Goal: Transaction & Acquisition: Purchase product/service

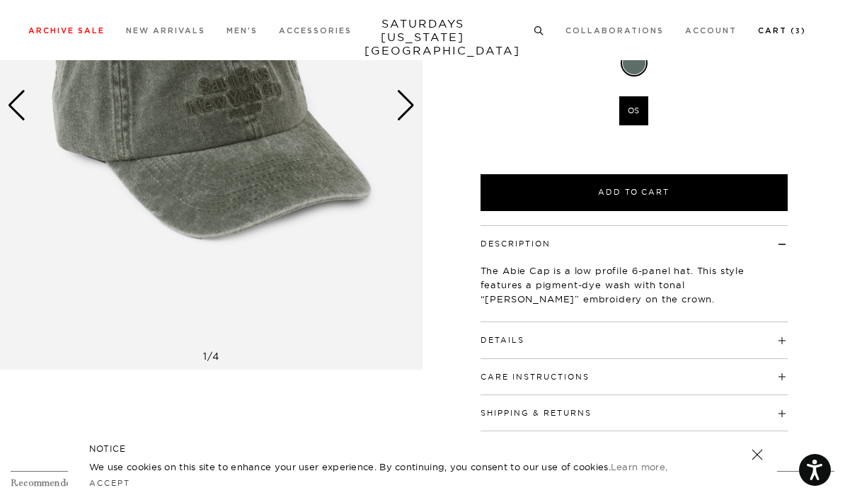
click at [781, 34] on link "Cart ( 3 )" at bounding box center [782, 31] width 48 height 8
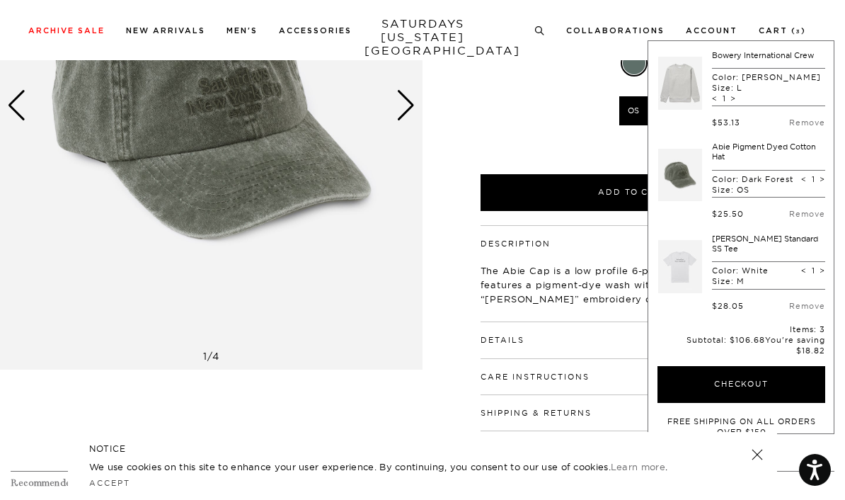
click at [690, 290] on link at bounding box center [680, 267] width 44 height 67
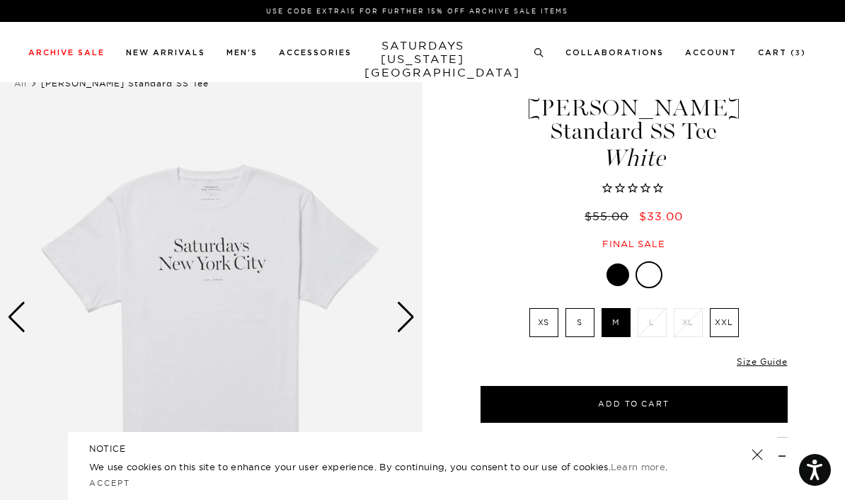
scroll to position [28, 0]
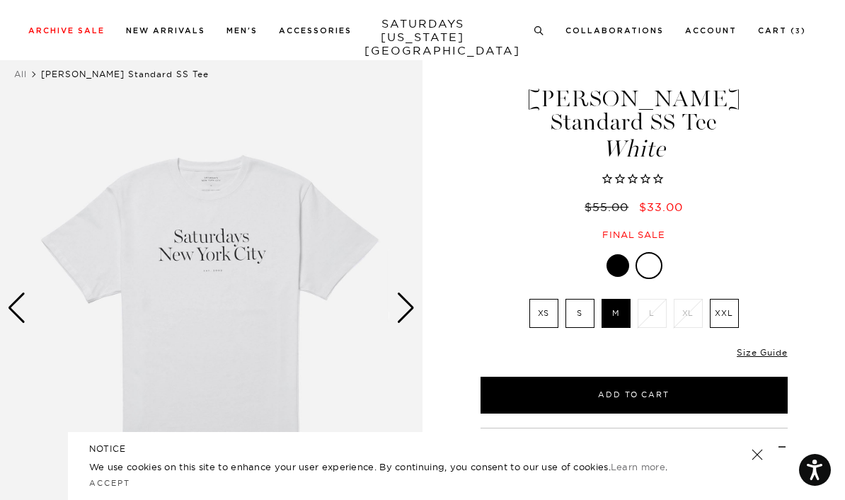
click at [622, 254] on div at bounding box center [618, 265] width 23 height 23
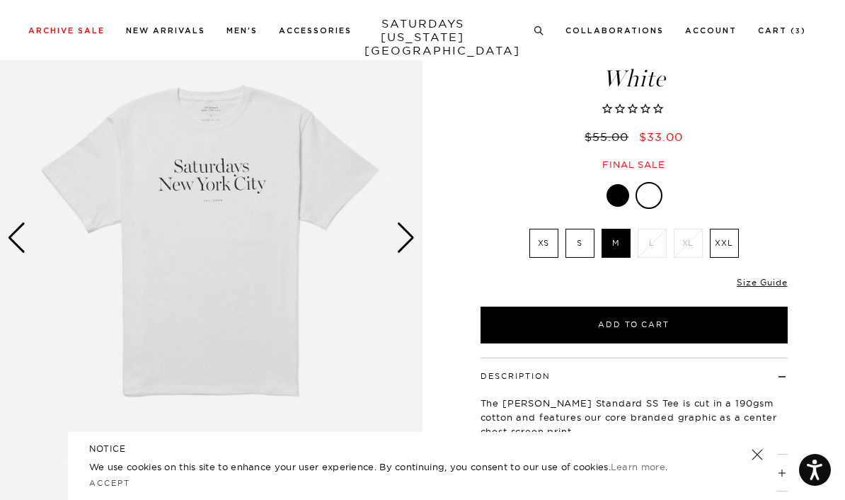
scroll to position [103, 0]
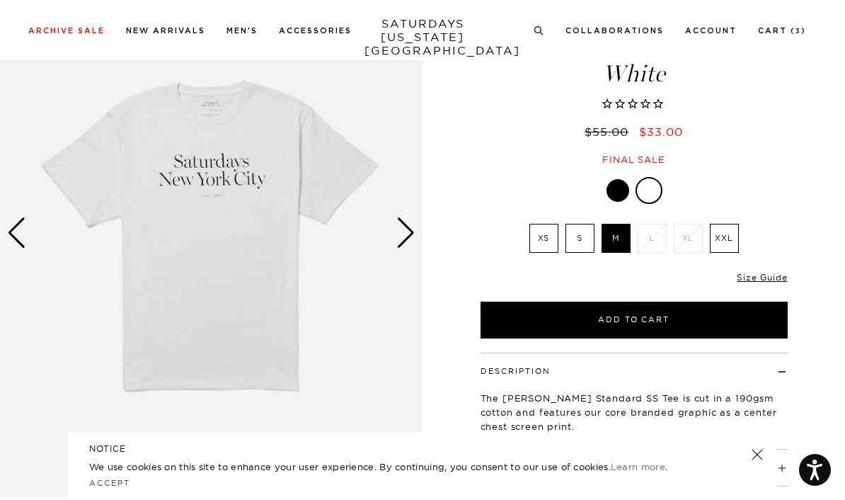
click at [409, 229] on div "Next slide" at bounding box center [405, 232] width 19 height 31
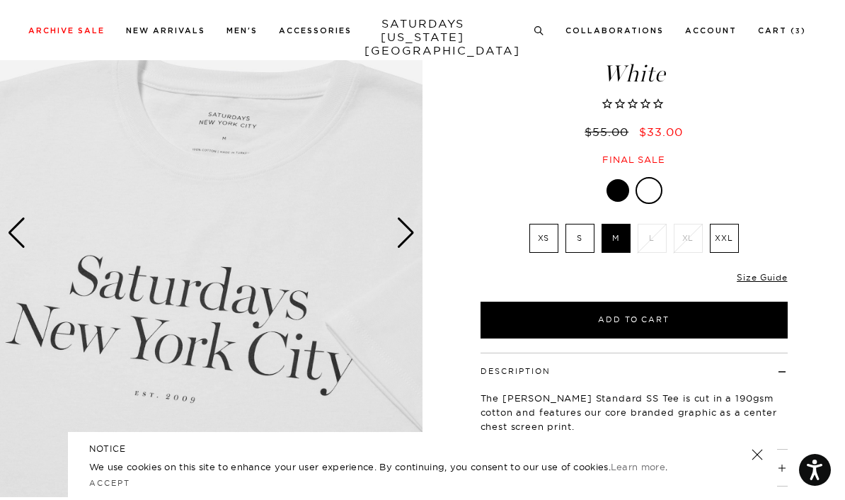
click at [409, 229] on div "Next slide" at bounding box center [405, 232] width 19 height 31
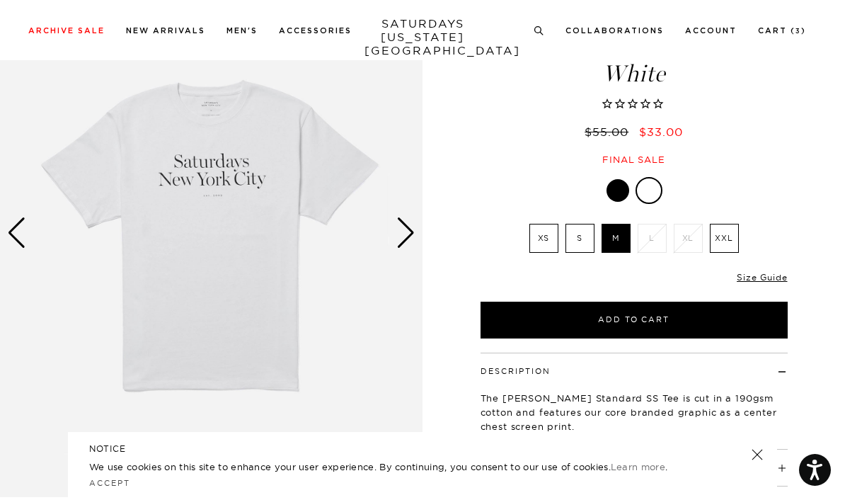
click at [409, 229] on div "Next slide" at bounding box center [405, 232] width 19 height 31
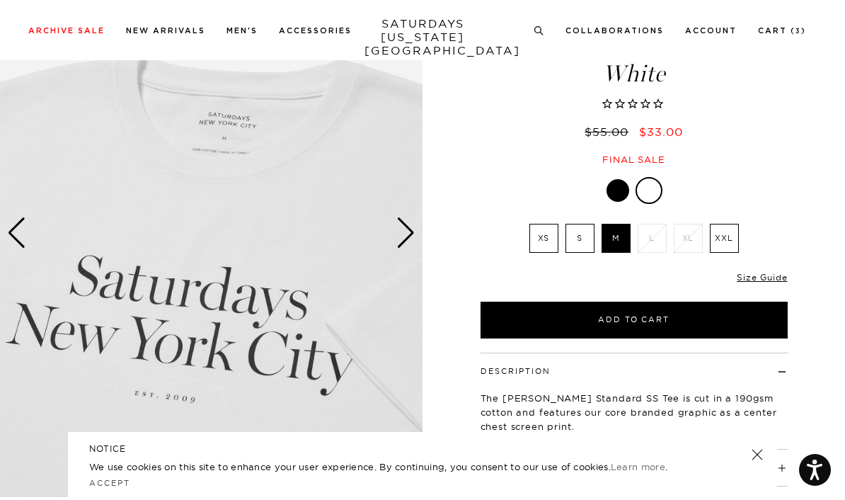
click at [409, 229] on div "Next slide" at bounding box center [405, 232] width 19 height 31
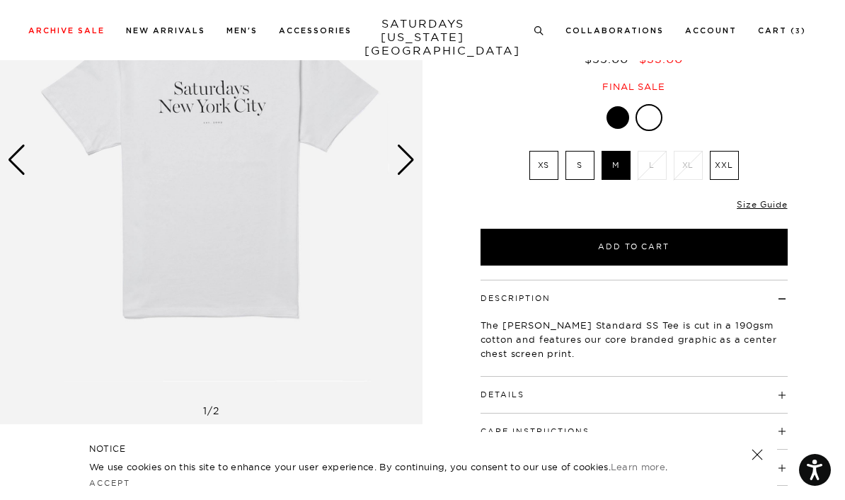
scroll to position [173, 0]
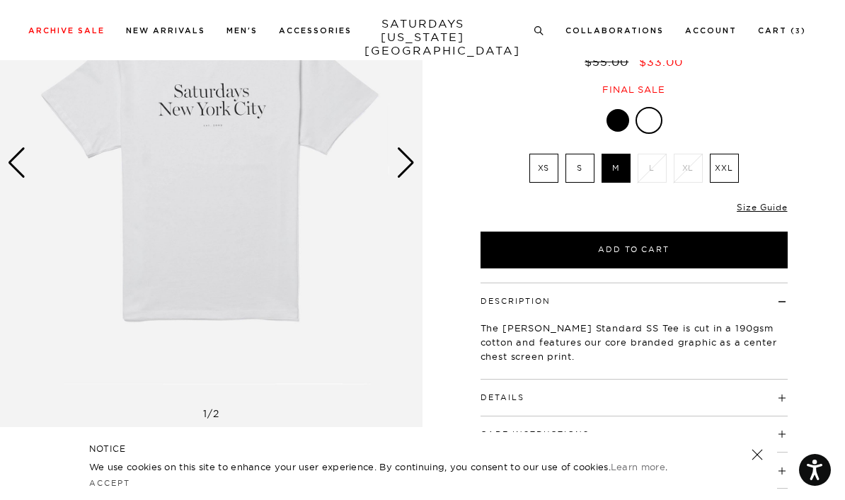
click at [613, 109] on div at bounding box center [618, 120] width 23 height 23
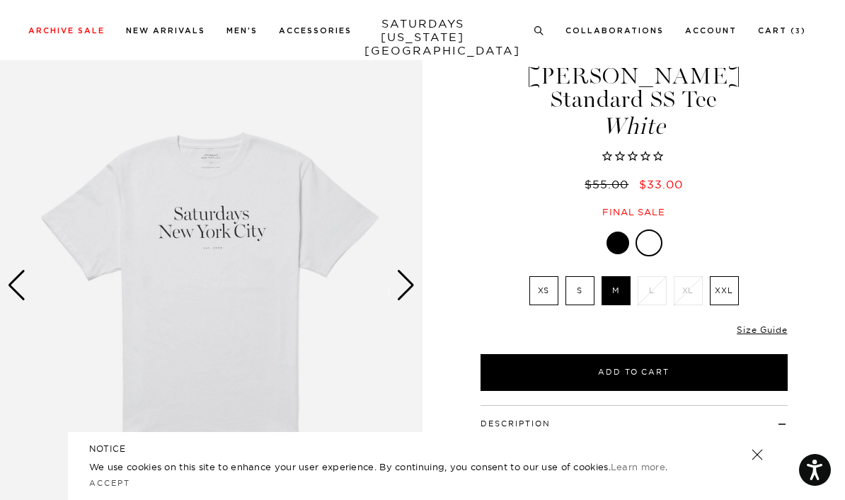
scroll to position [0, 0]
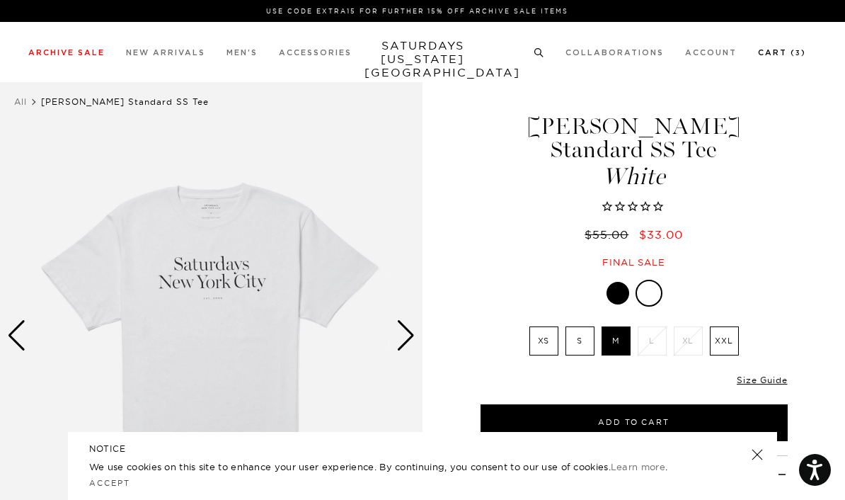
click at [789, 53] on li "Cart ( 3 )" at bounding box center [782, 51] width 48 height 13
click at [785, 57] on link "Cart ( 3 )" at bounding box center [782, 53] width 48 height 8
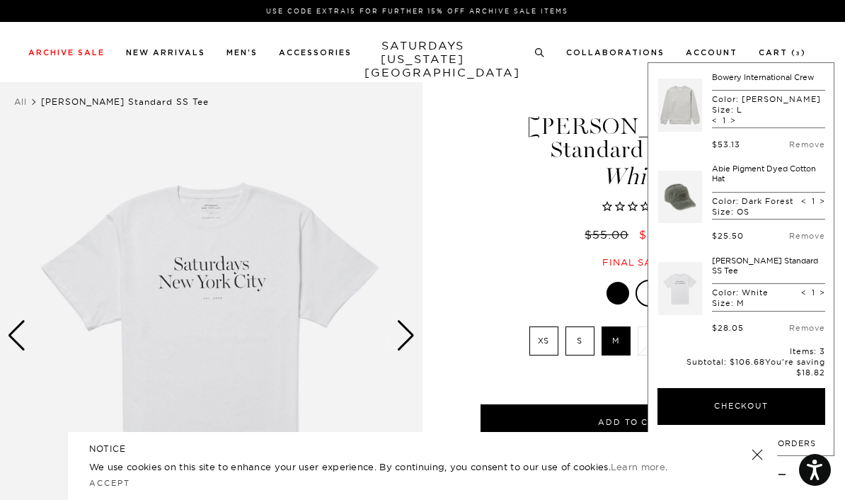
click at [808, 297] on input "1" at bounding box center [813, 292] width 11 height 10
click at [736, 308] on p "Size: M" at bounding box center [740, 303] width 57 height 10
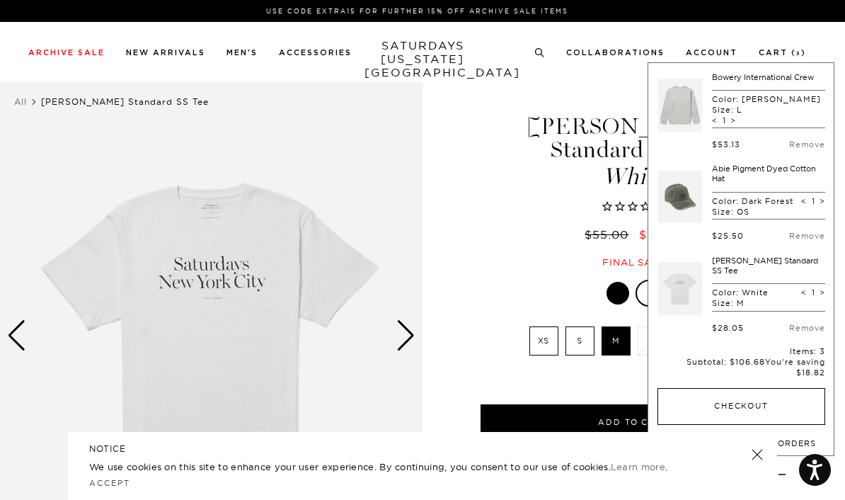
click at [726, 413] on button "Checkout" at bounding box center [742, 406] width 168 height 37
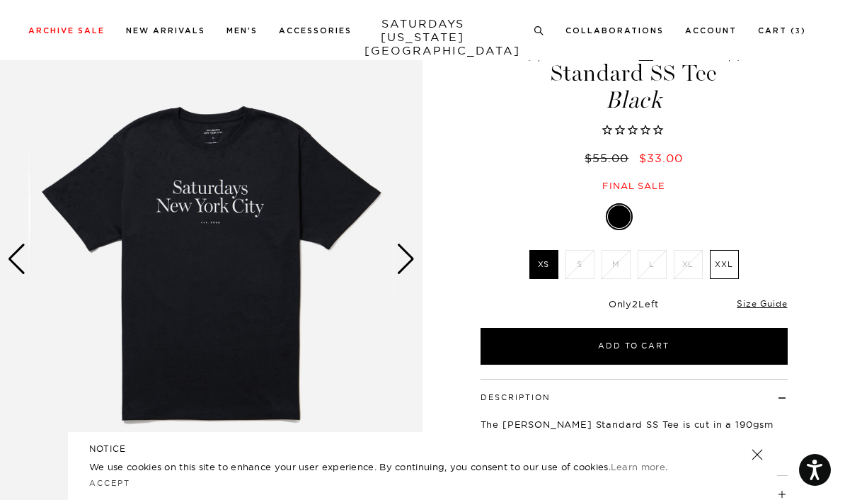
scroll to position [77, 0]
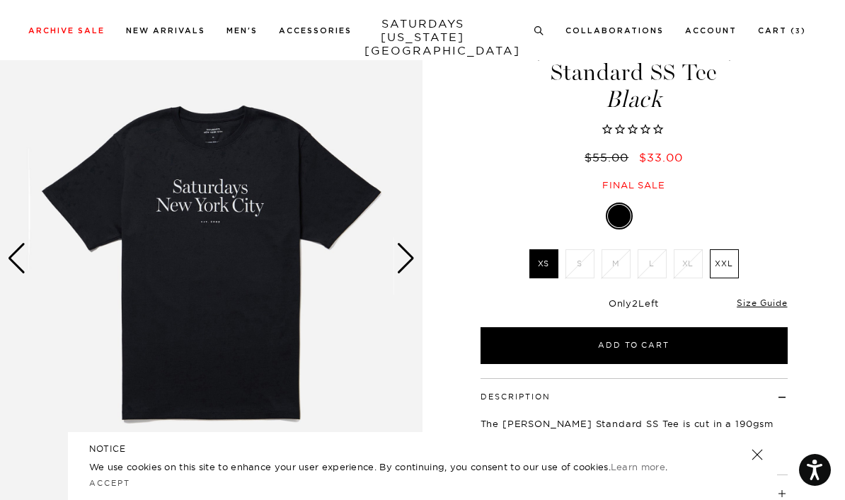
click at [408, 253] on div "Next slide" at bounding box center [405, 258] width 19 height 31
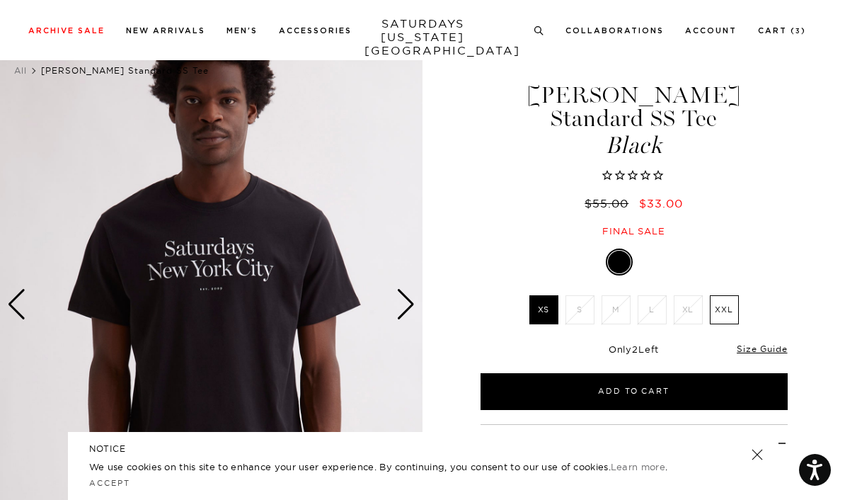
scroll to position [38, 0]
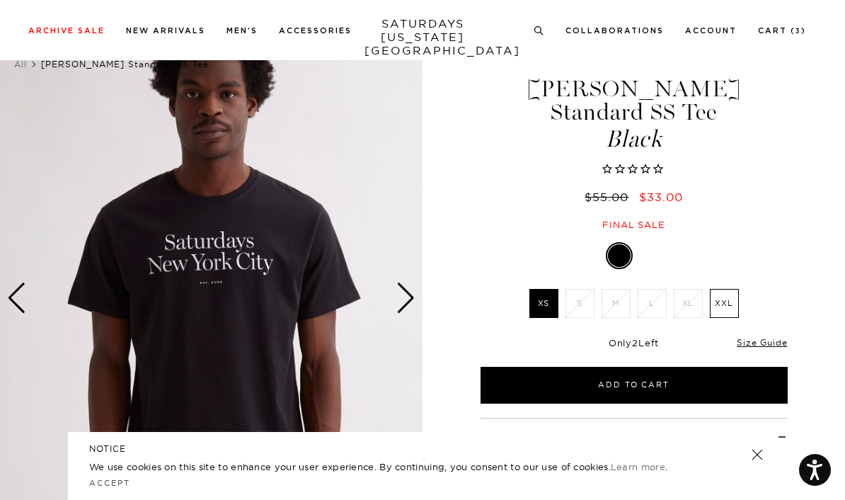
click at [757, 464] on link at bounding box center [758, 455] width 20 height 20
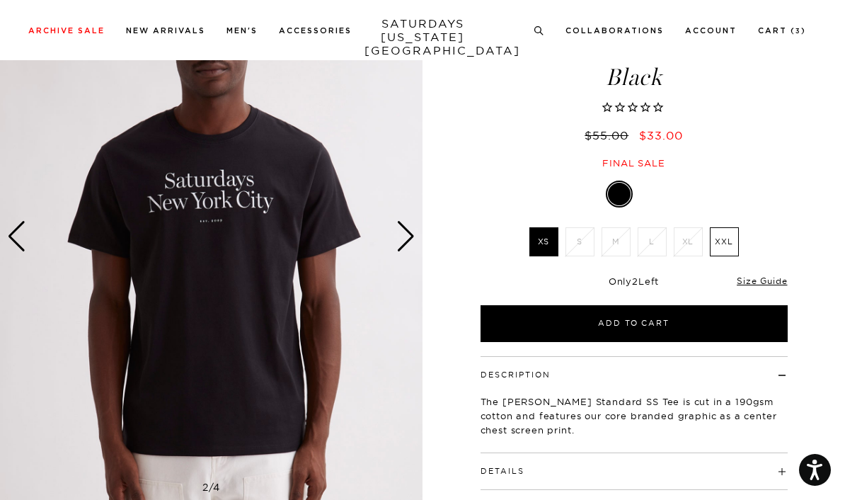
scroll to position [96, 0]
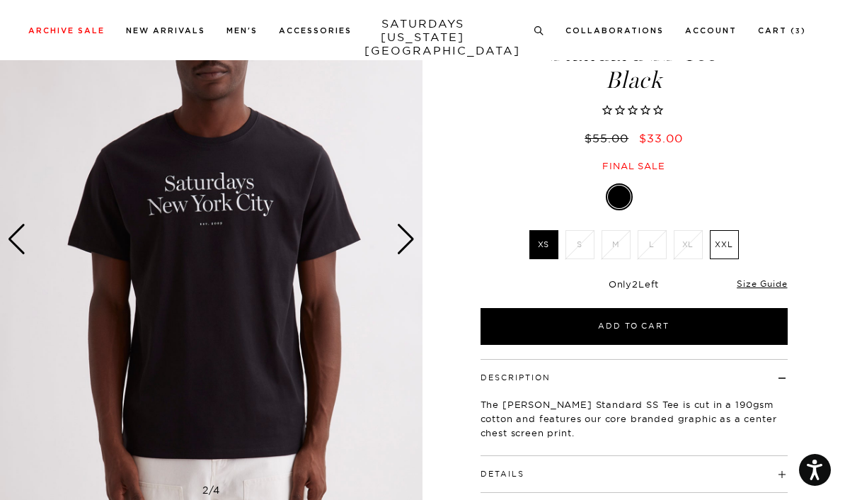
click at [407, 236] on div "Next slide" at bounding box center [405, 239] width 19 height 31
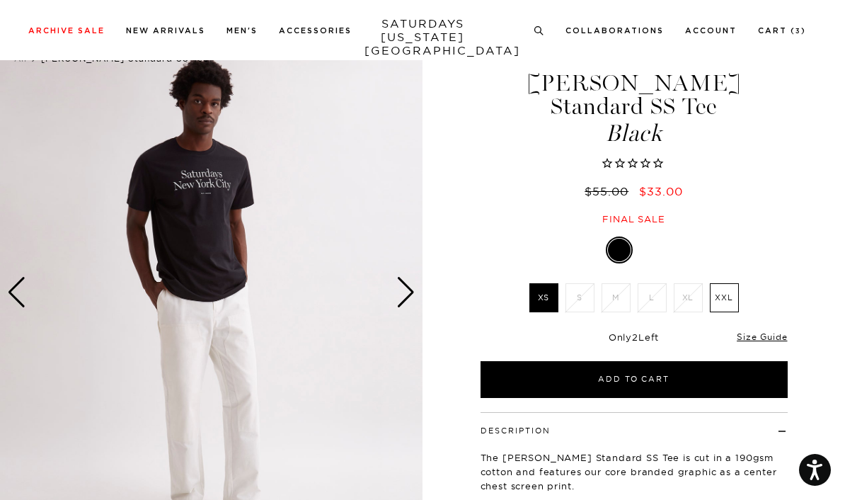
scroll to position [35, 0]
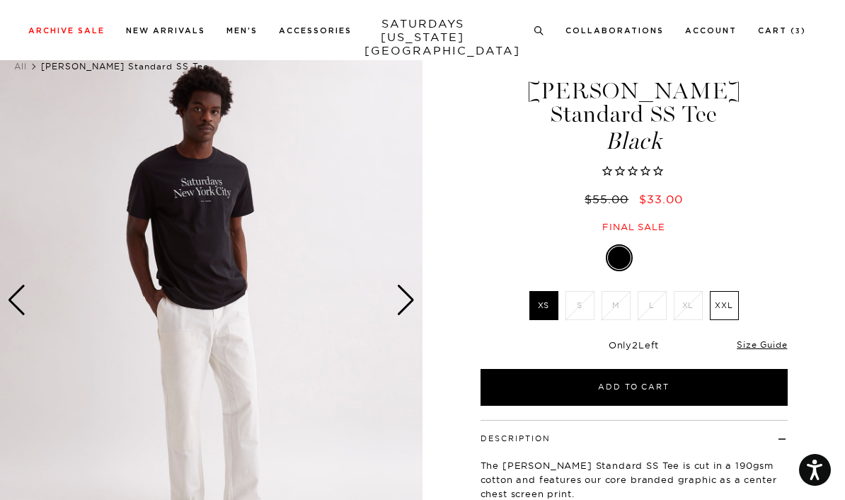
click at [412, 303] on div "Next slide" at bounding box center [405, 300] width 19 height 31
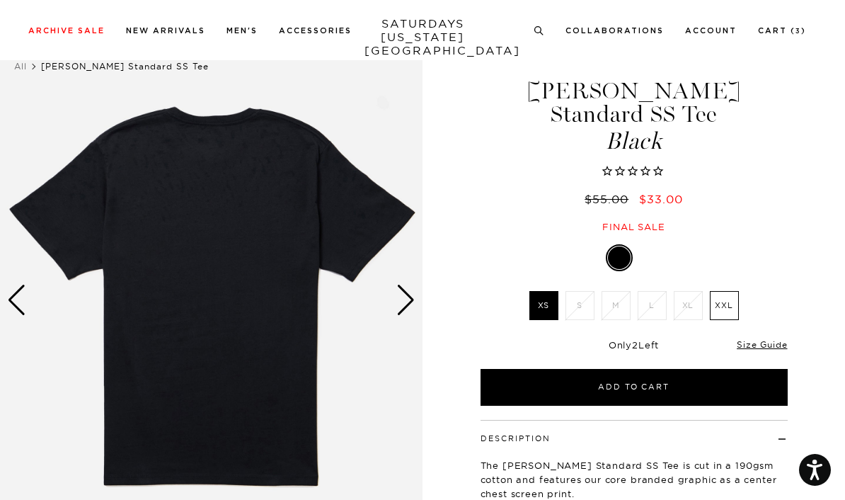
click at [412, 303] on div "Next slide" at bounding box center [405, 300] width 19 height 31
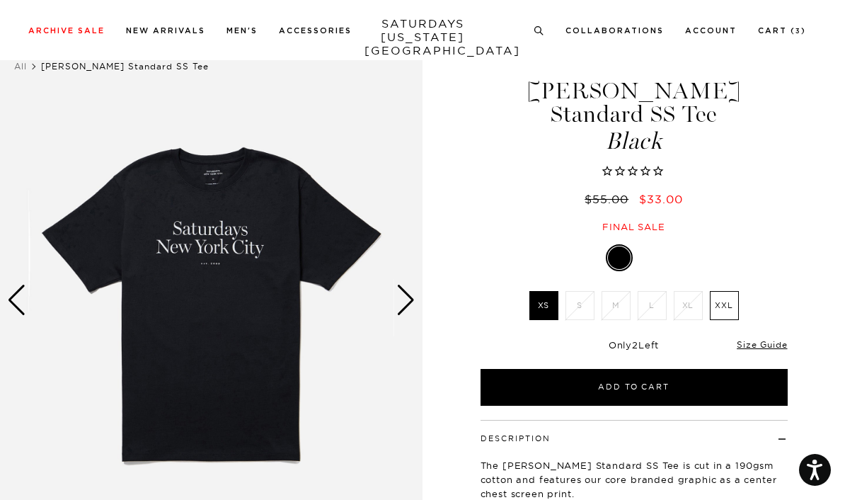
click at [263, 269] on img at bounding box center [211, 300] width 423 height 528
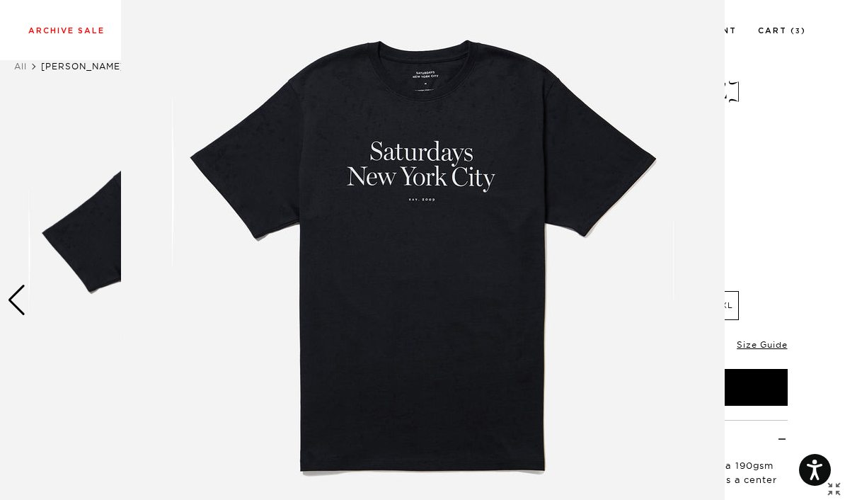
click at [444, 45] on img at bounding box center [423, 249] width 604 height 725
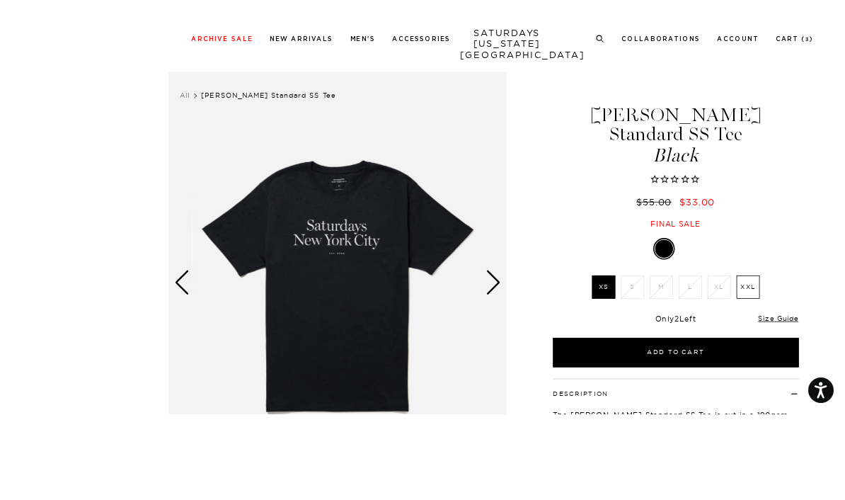
scroll to position [28, 0]
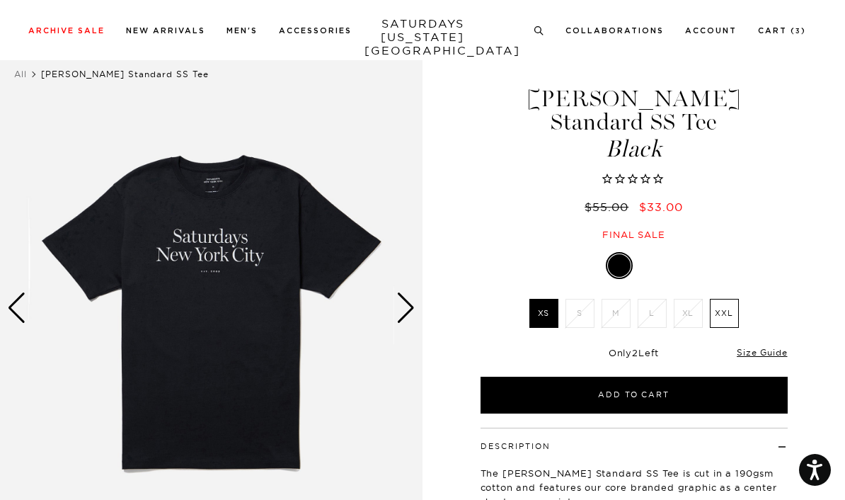
click at [408, 310] on div "Next slide" at bounding box center [405, 307] width 19 height 31
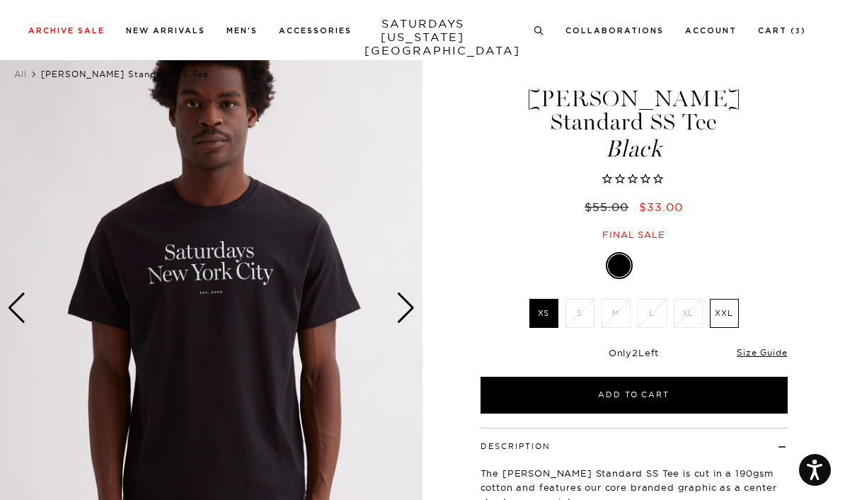
click at [408, 310] on div "Next slide" at bounding box center [405, 307] width 19 height 31
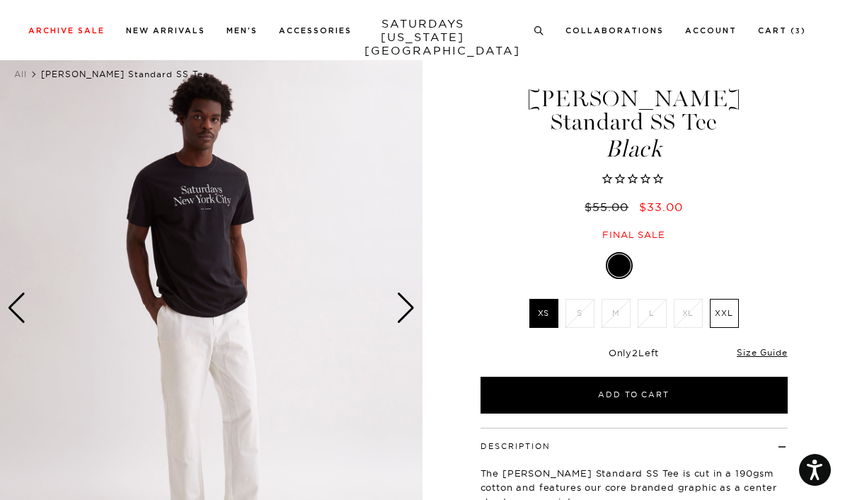
click at [408, 310] on div "Next slide" at bounding box center [405, 307] width 19 height 31
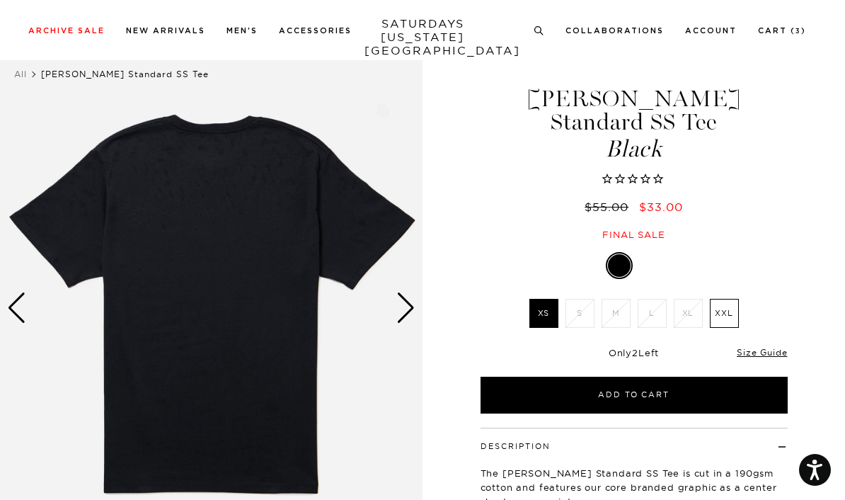
click at [408, 310] on div "Next slide" at bounding box center [405, 307] width 19 height 31
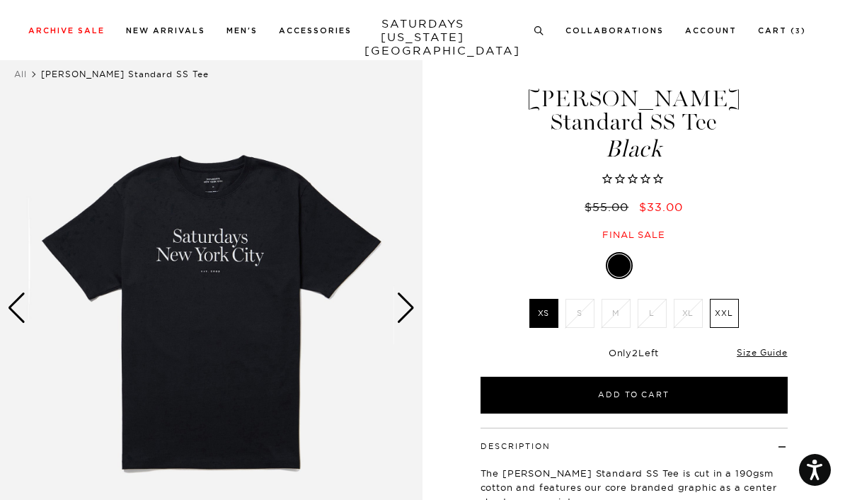
click at [408, 310] on div "Next slide" at bounding box center [405, 307] width 19 height 31
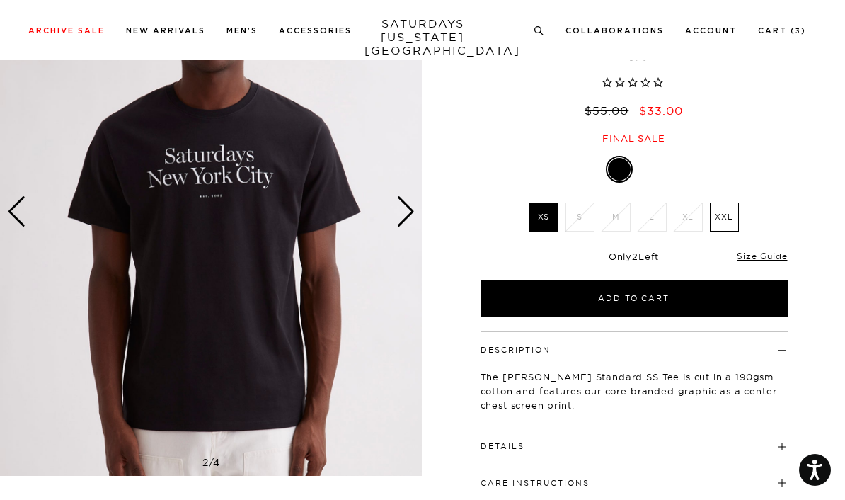
scroll to position [125, 0]
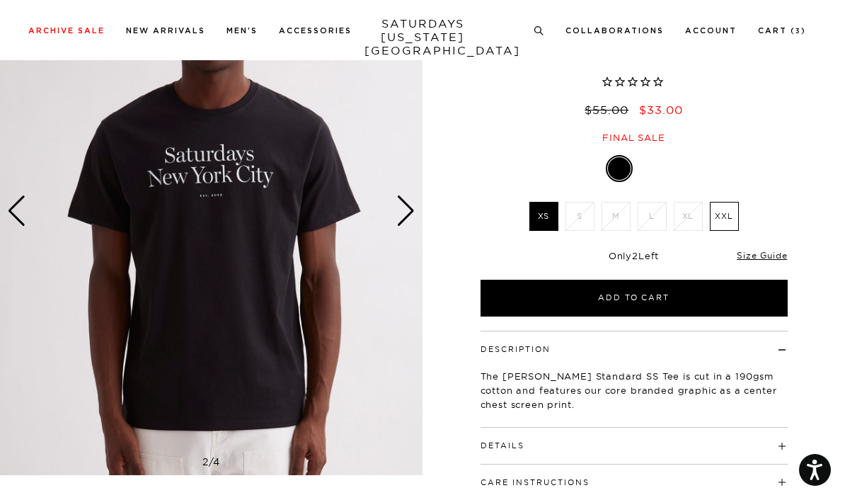
click at [410, 210] on div "Next slide" at bounding box center [405, 210] width 19 height 31
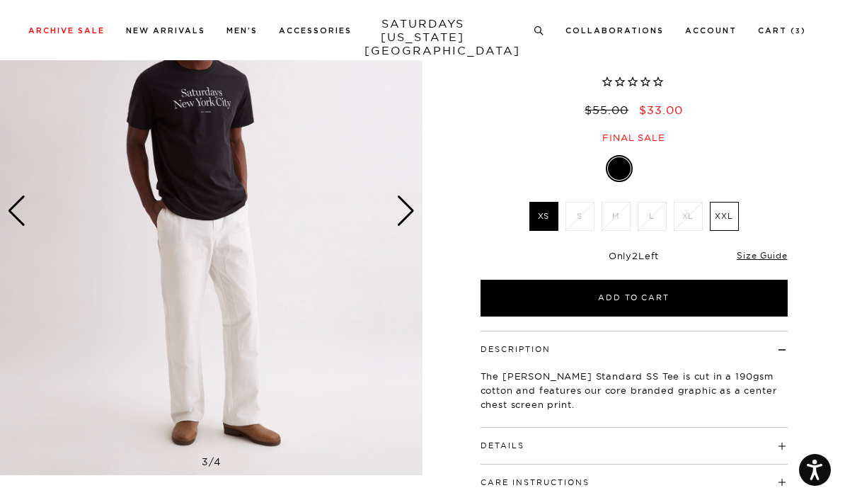
click at [410, 210] on div "Next slide" at bounding box center [405, 210] width 19 height 31
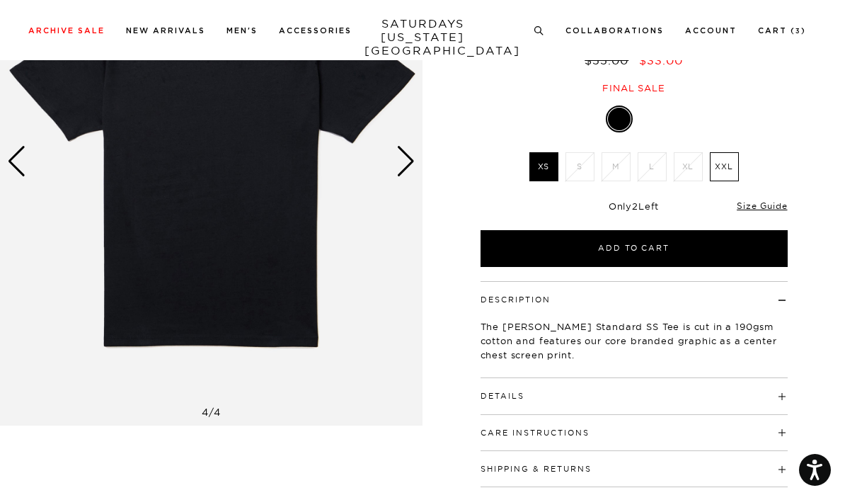
scroll to position [175, 0]
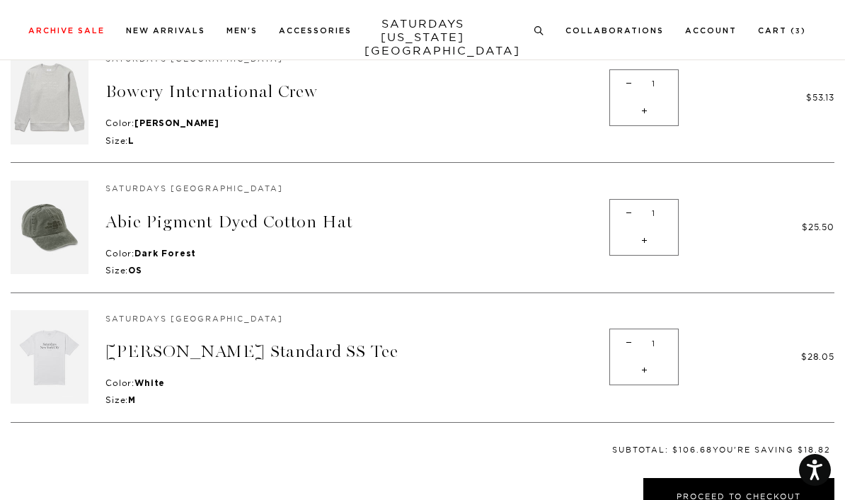
scroll to position [131, 0]
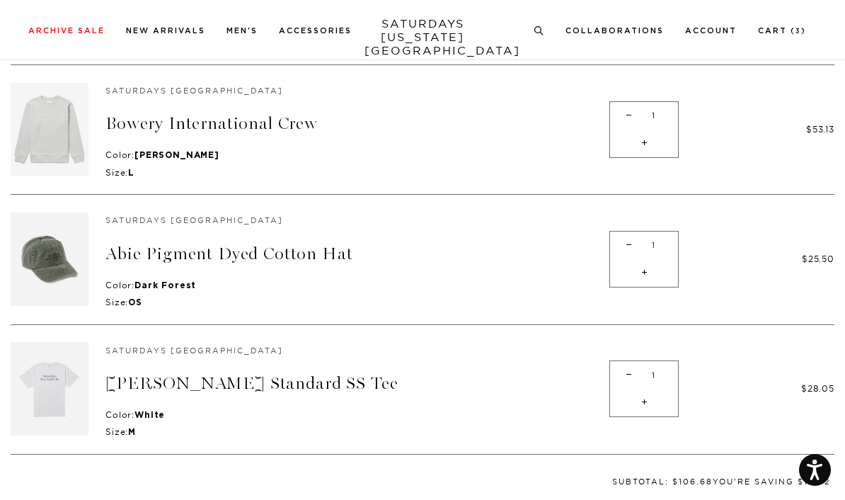
click at [42, 122] on img at bounding box center [50, 129] width 78 height 93
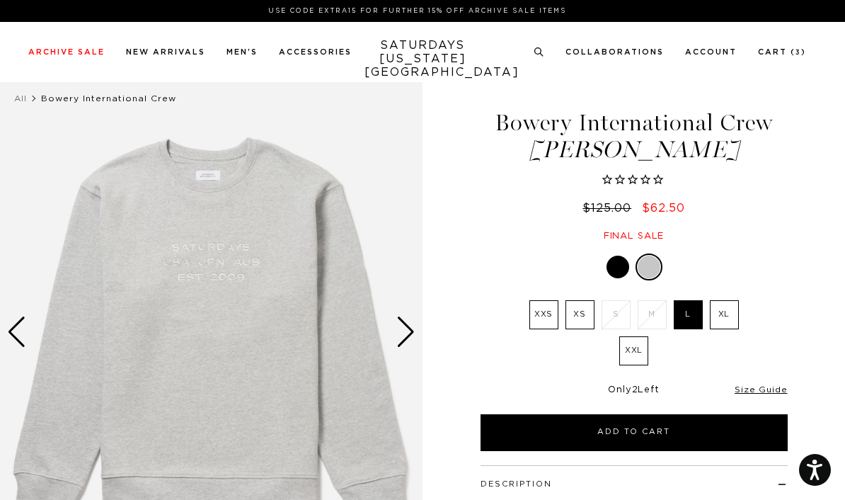
scroll to position [19, 0]
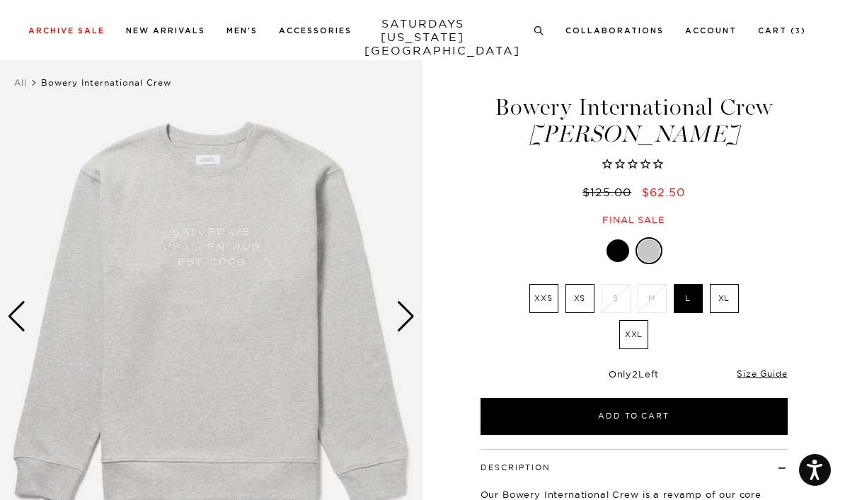
click at [297, 214] on img at bounding box center [211, 316] width 423 height 528
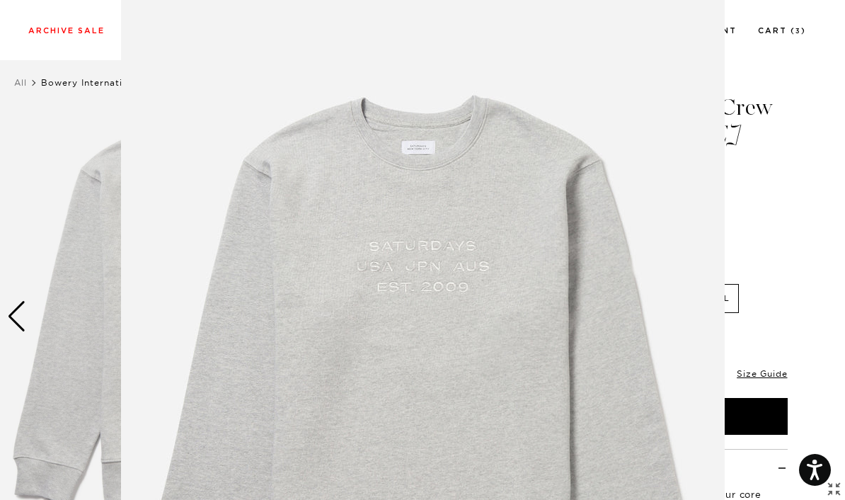
scroll to position [113, 0]
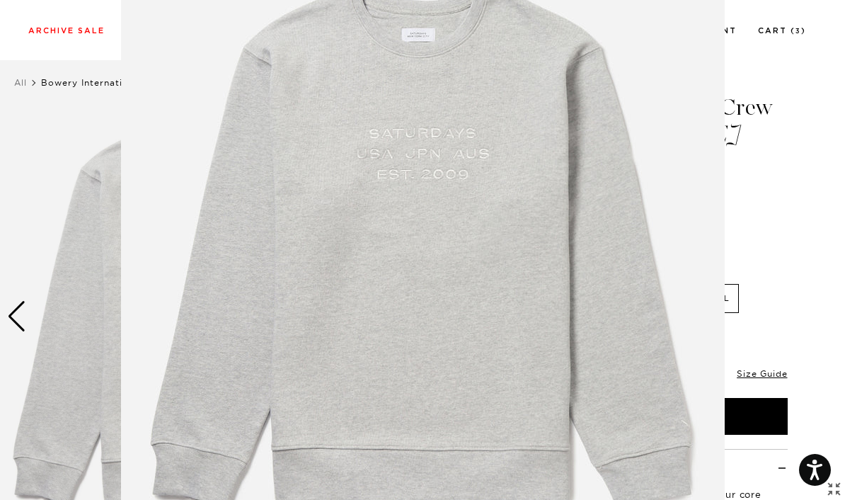
click at [755, 227] on figure at bounding box center [422, 250] width 845 height 500
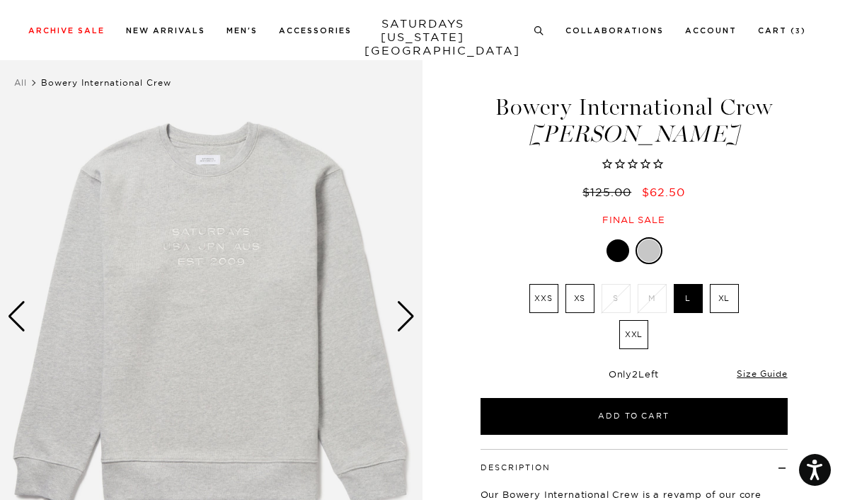
scroll to position [36, 0]
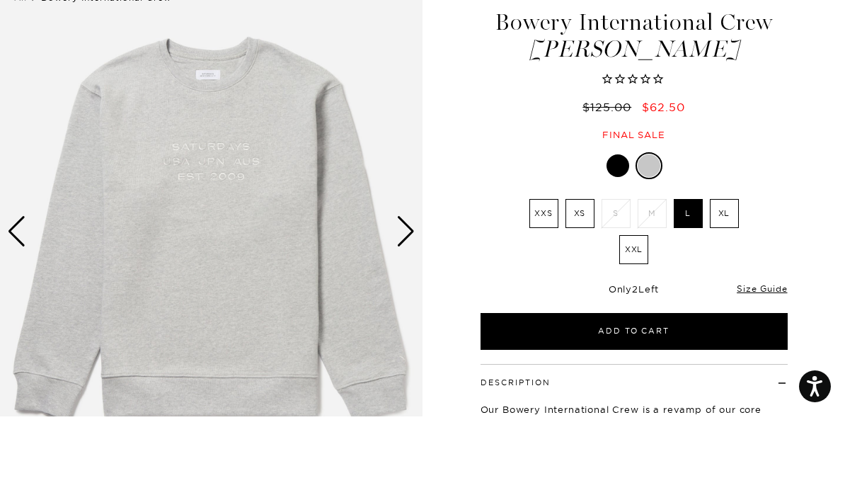
click at [408, 299] on div "Next slide" at bounding box center [405, 314] width 19 height 31
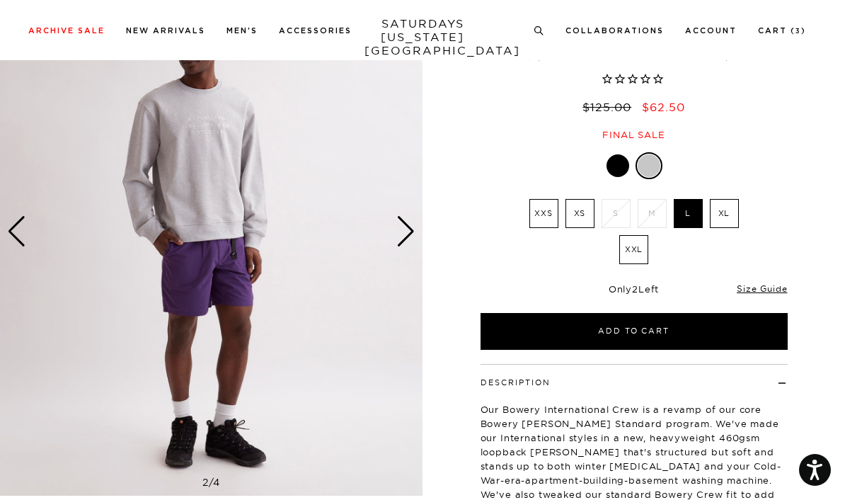
click at [348, 226] on img at bounding box center [211, 231] width 423 height 528
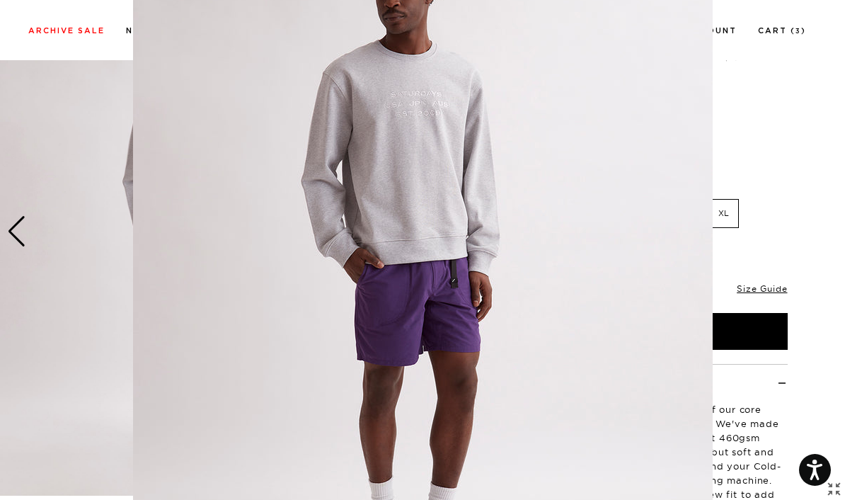
click at [795, 132] on figure at bounding box center [422, 250] width 845 height 500
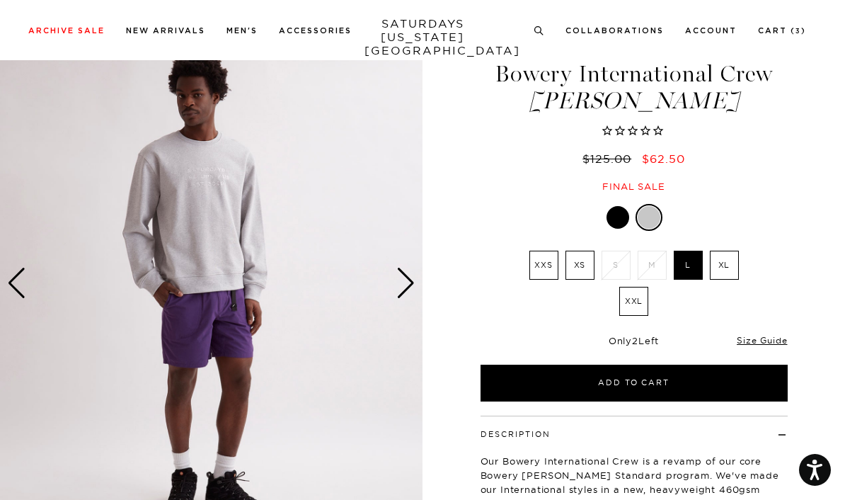
scroll to position [55, 0]
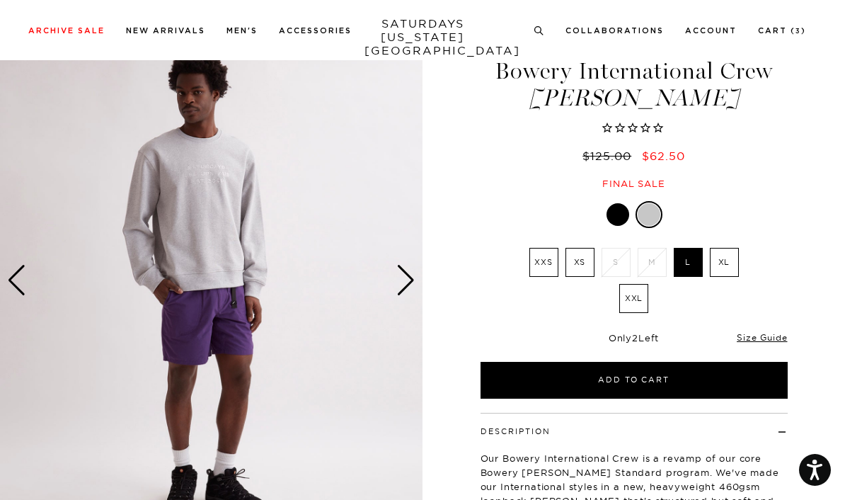
click at [404, 275] on div "Next slide" at bounding box center [405, 280] width 19 height 31
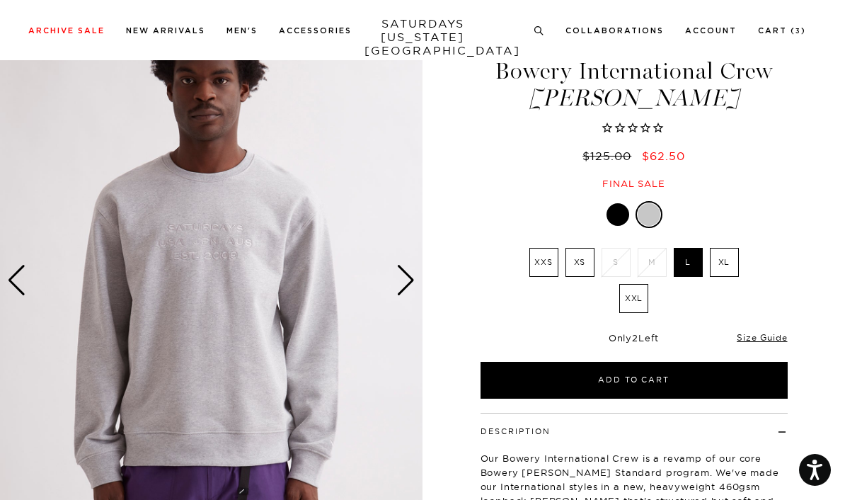
click at [404, 275] on div "Next slide" at bounding box center [405, 280] width 19 height 31
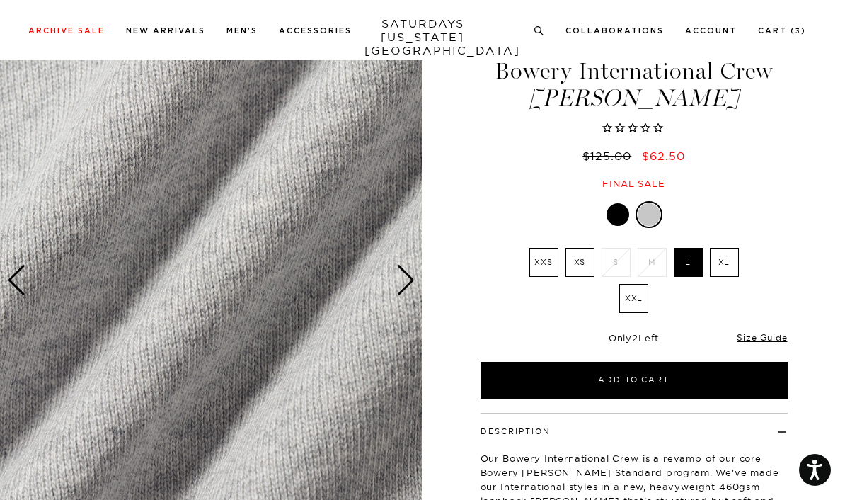
click at [404, 275] on div "Next slide" at bounding box center [405, 280] width 19 height 31
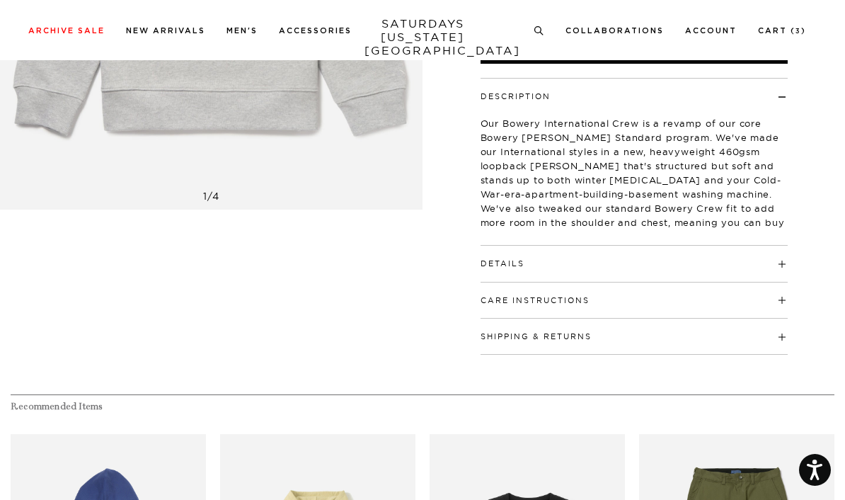
scroll to position [396, 0]
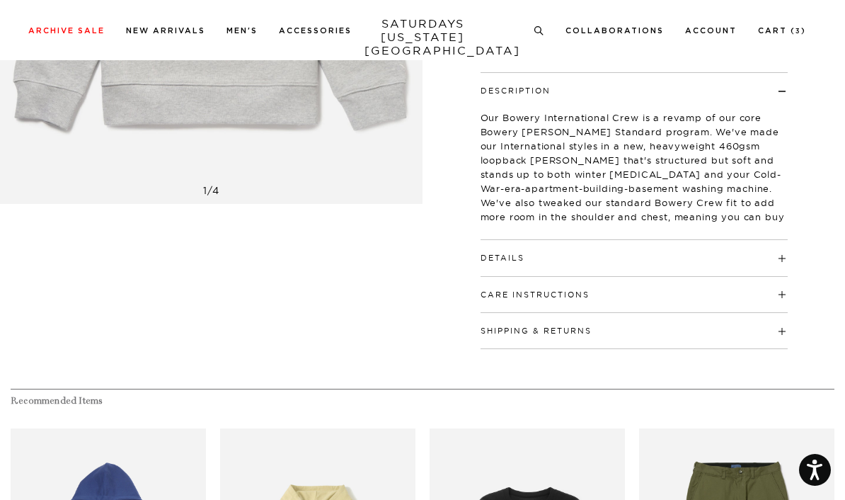
click at [513, 264] on div "Details New Standard Fit. Take your normal size, or size up for an oversized lo…" at bounding box center [634, 258] width 307 height 36
click at [521, 254] on button "Details" at bounding box center [503, 258] width 44 height 8
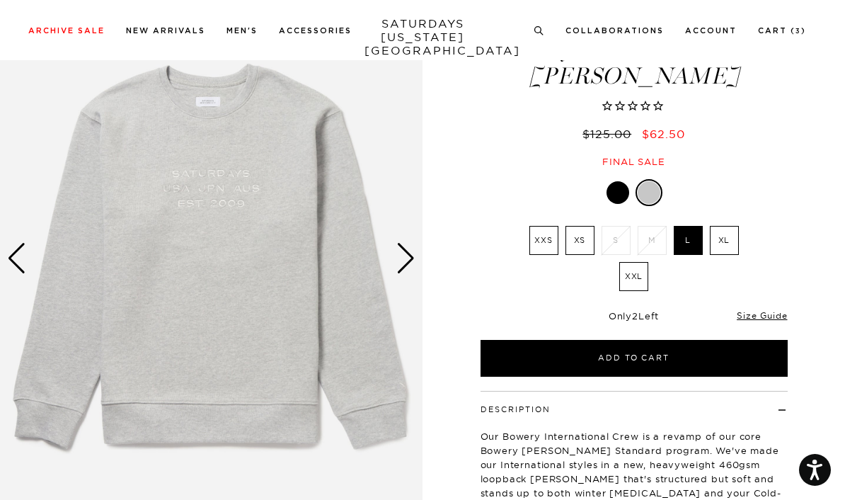
scroll to position [76, 0]
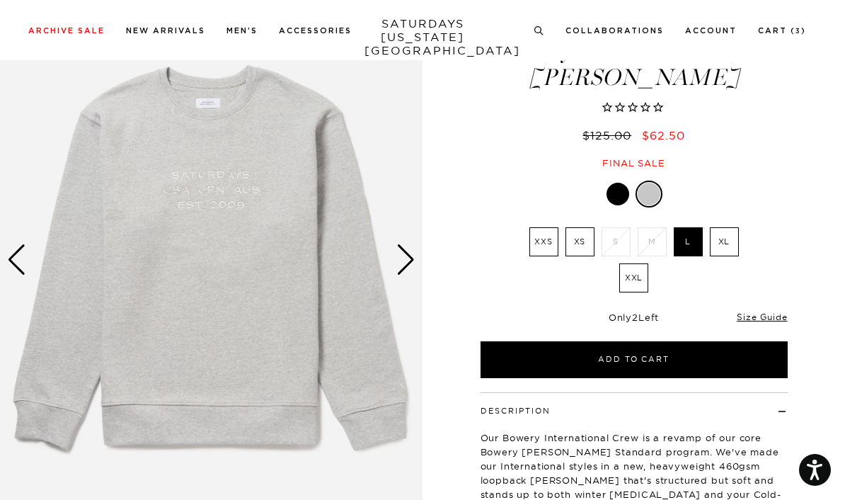
click at [409, 258] on div "Next slide" at bounding box center [405, 259] width 19 height 31
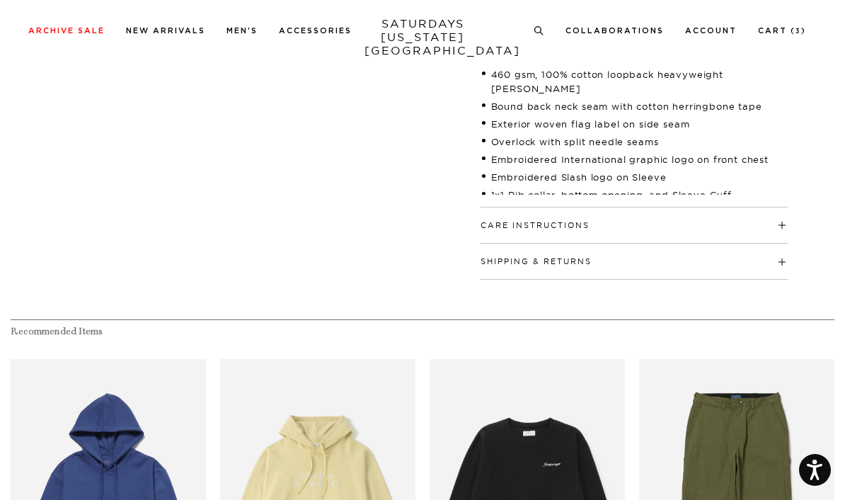
scroll to position [648, 0]
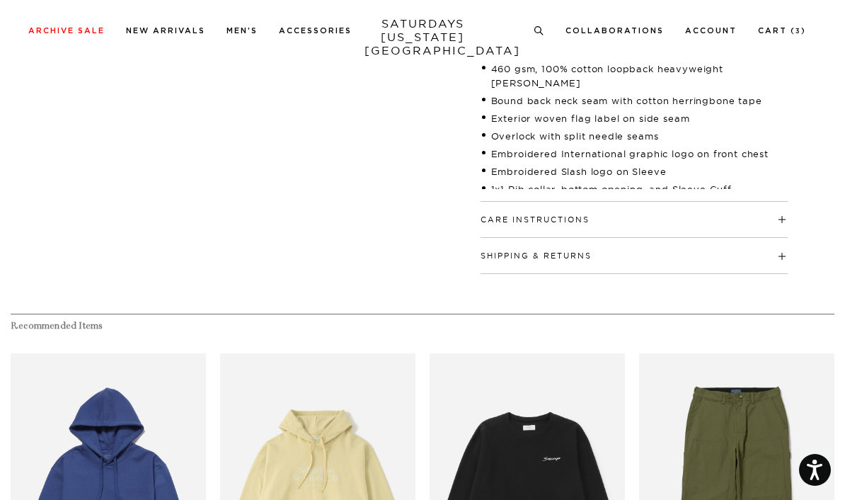
click at [615, 220] on h4 "Care Instructions" at bounding box center [634, 213] width 307 height 23
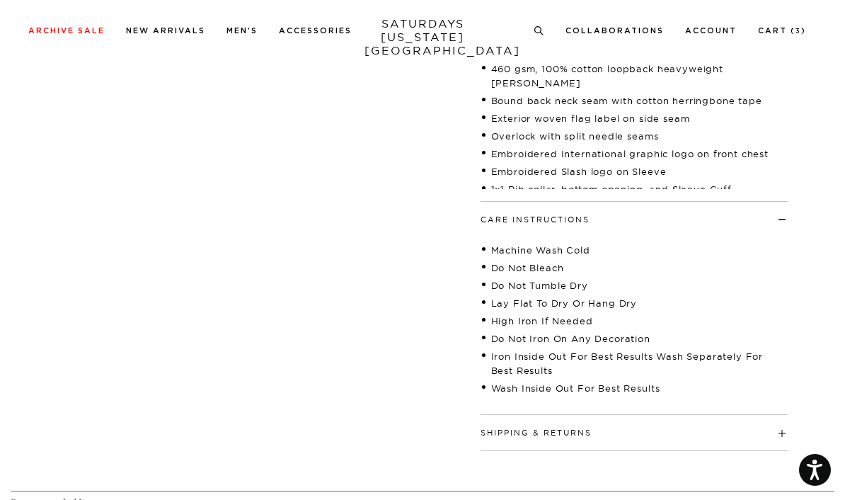
click at [644, 218] on h4 "Care Instructions" at bounding box center [634, 213] width 307 height 23
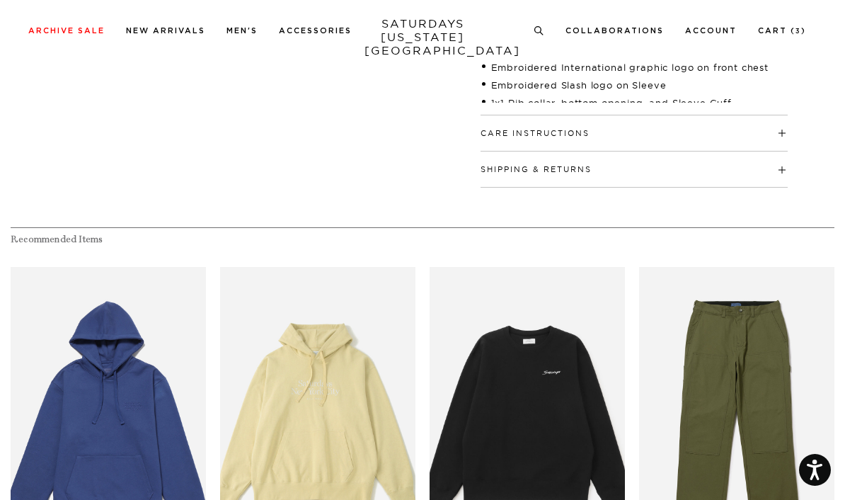
scroll to position [735, 0]
click at [641, 175] on div "Shipping & Returns Free shipping to the 48 contiguous states on orders over $15…" at bounding box center [634, 169] width 307 height 36
click at [643, 166] on h4 "Shipping & Returns" at bounding box center [634, 162] width 307 height 23
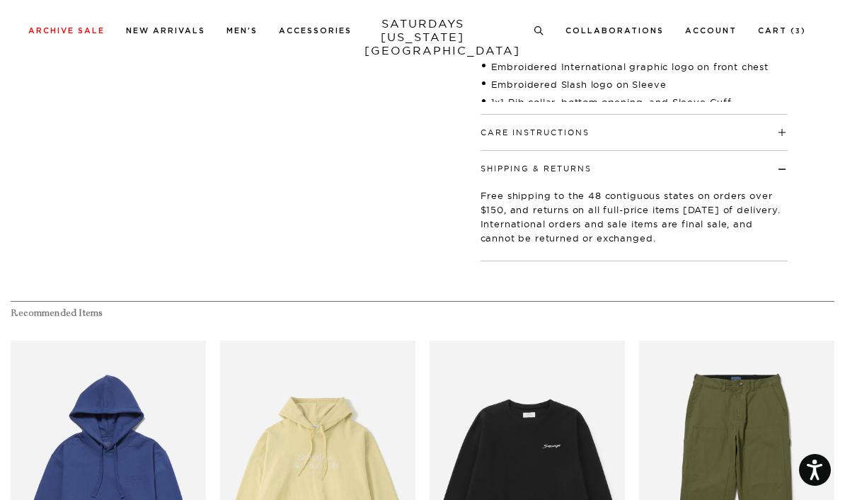
click at [643, 166] on h4 "Shipping & Returns" at bounding box center [634, 162] width 307 height 23
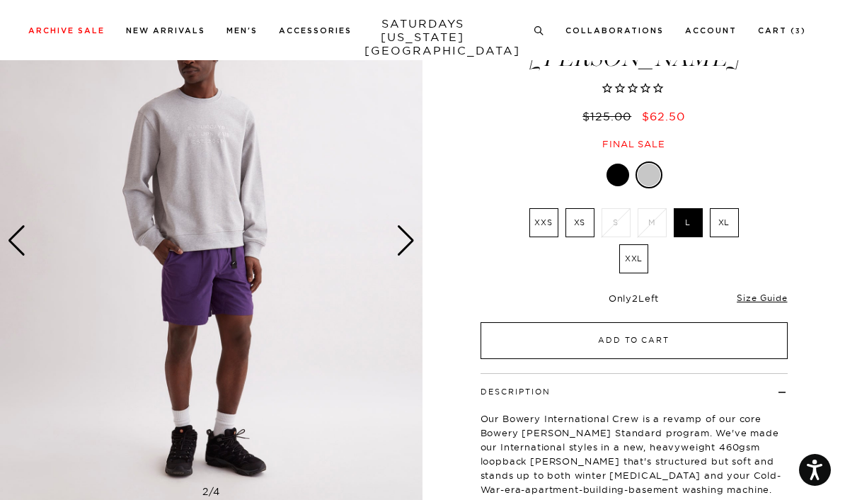
scroll to position [76, 0]
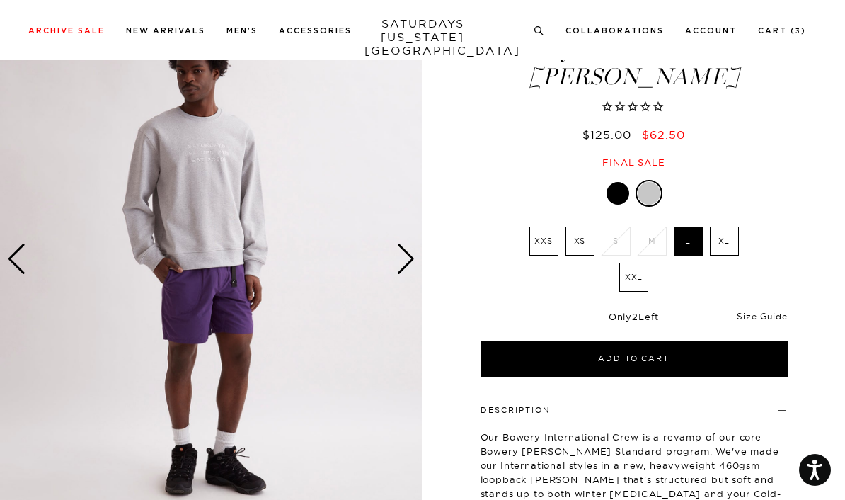
click at [764, 316] on link "Size Guide" at bounding box center [762, 316] width 50 height 11
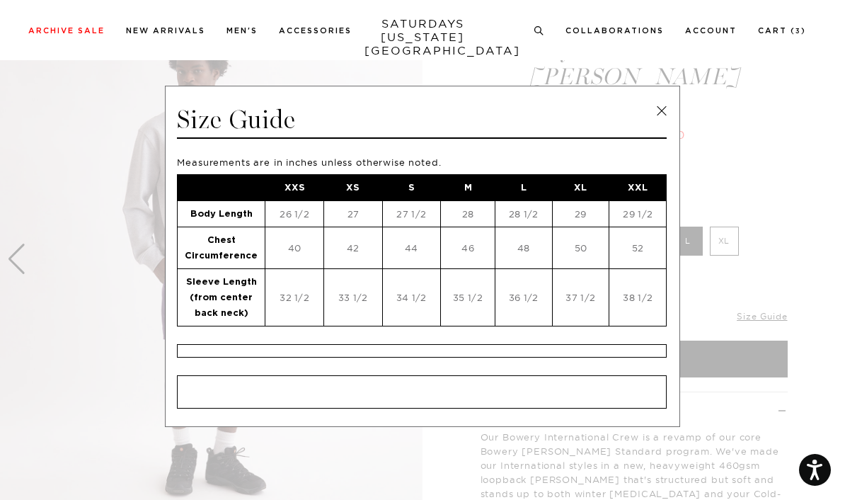
scroll to position [48, 0]
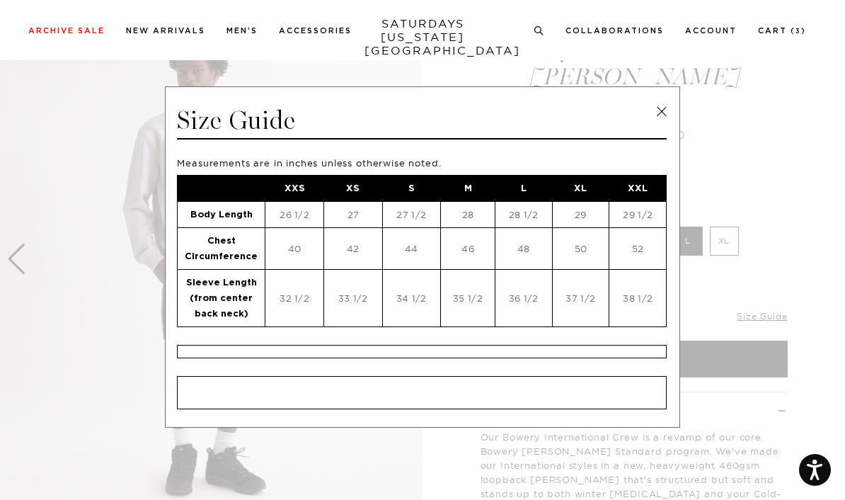
click at [826, 307] on span at bounding box center [417, 250] width 835 height 500
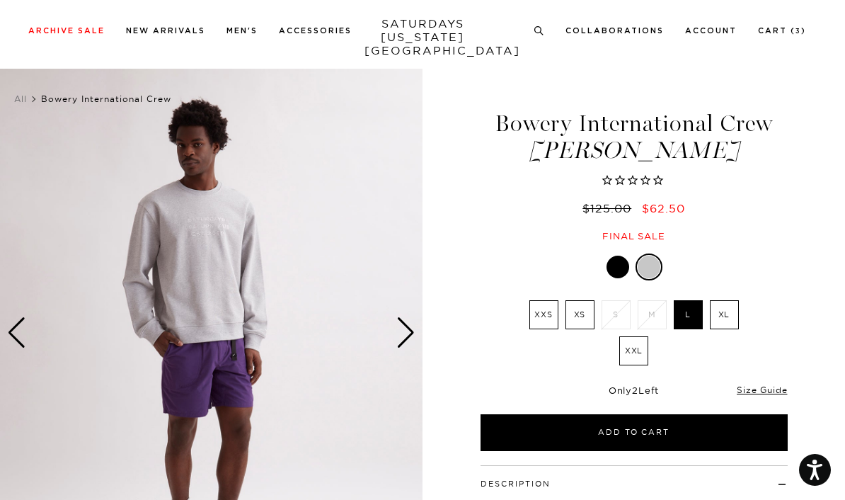
scroll to position [0, 0]
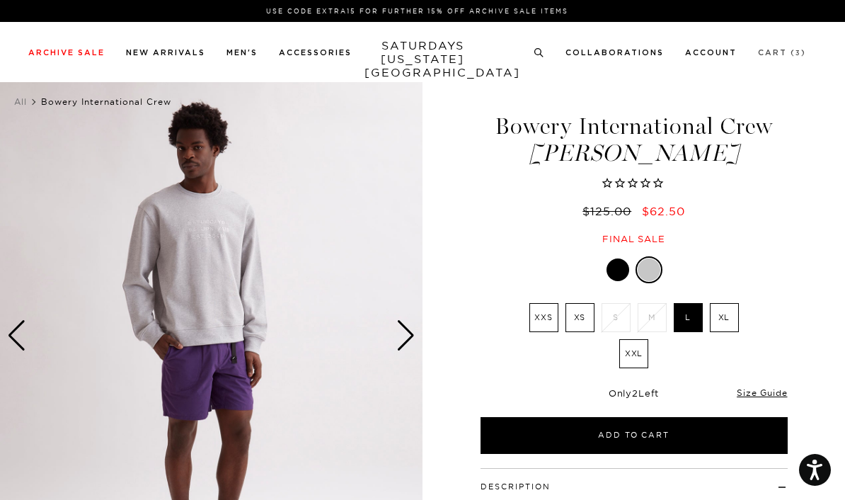
click at [784, 55] on link "Cart ( 3 )" at bounding box center [782, 53] width 48 height 8
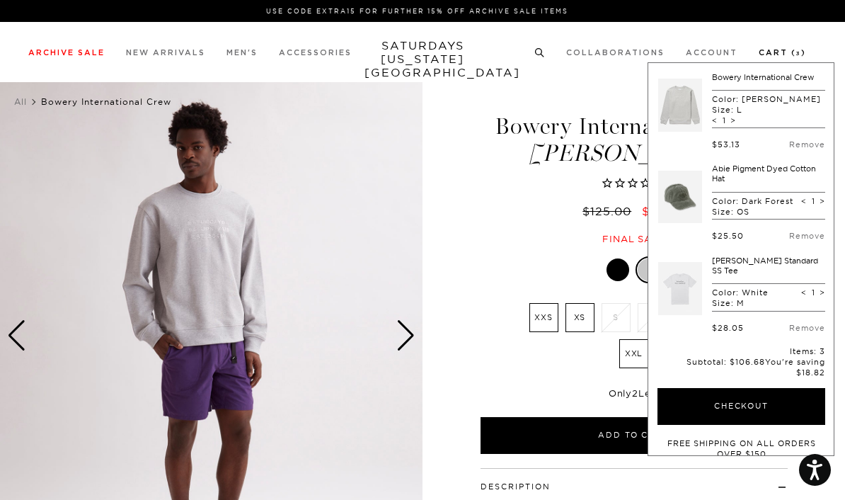
click at [491, 228] on div "Bowery International Crew [PERSON_NAME] $125.00 $62.50 Final sale" at bounding box center [634, 165] width 311 height 159
